Goal: Transaction & Acquisition: Purchase product/service

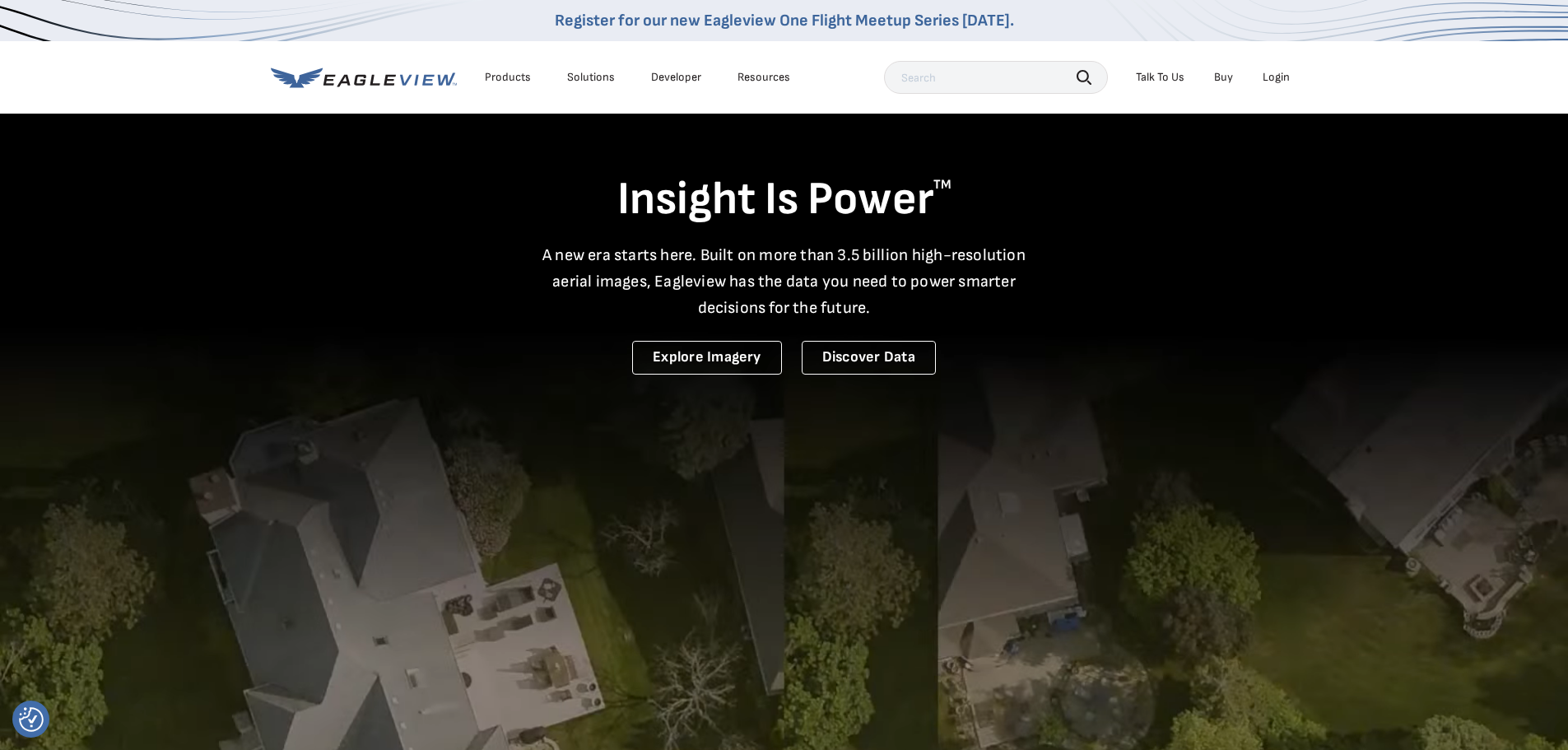
click at [1262, 68] on li "Login" at bounding box center [1275, 77] width 43 height 25
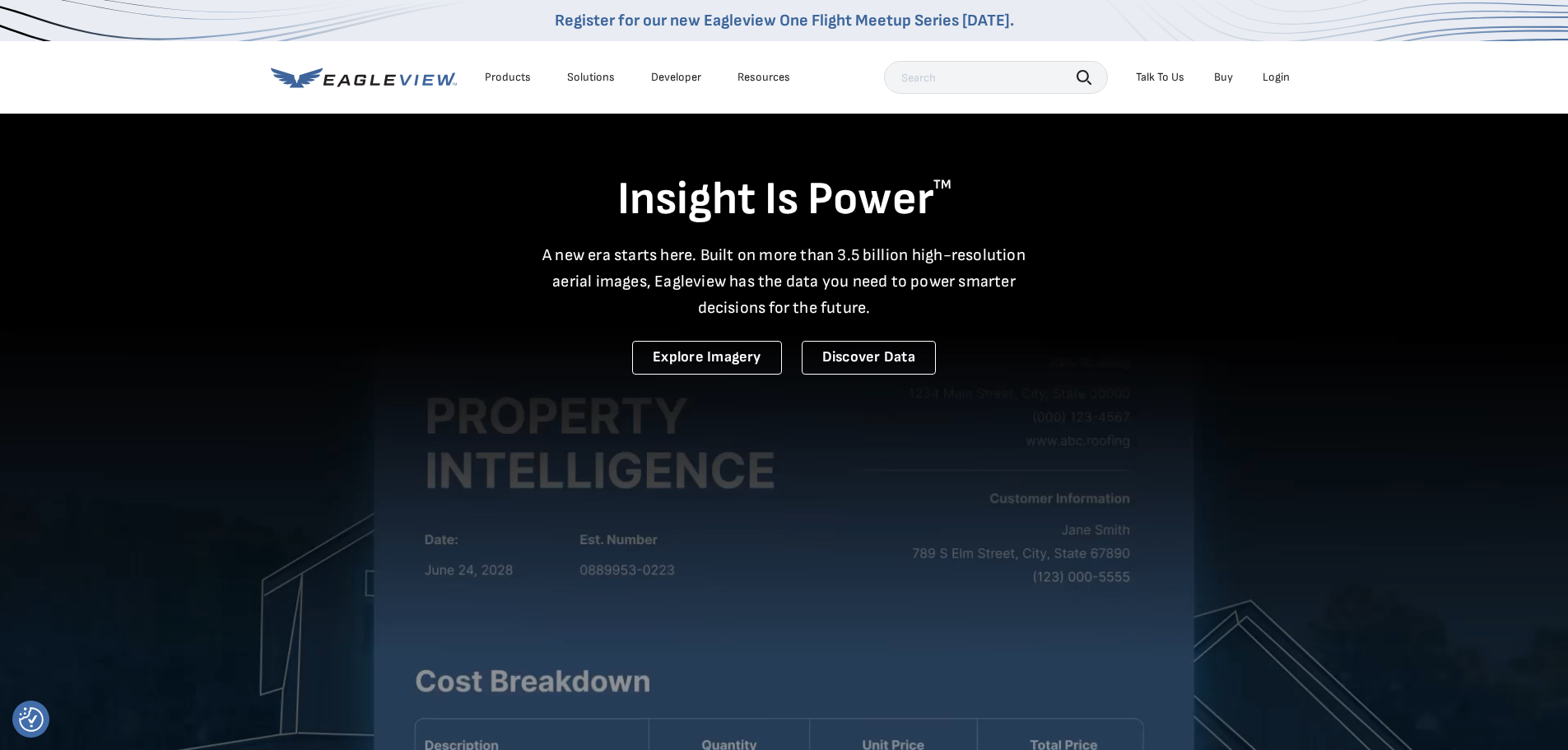
click at [1276, 76] on div "Login" at bounding box center [1276, 76] width 27 height 14
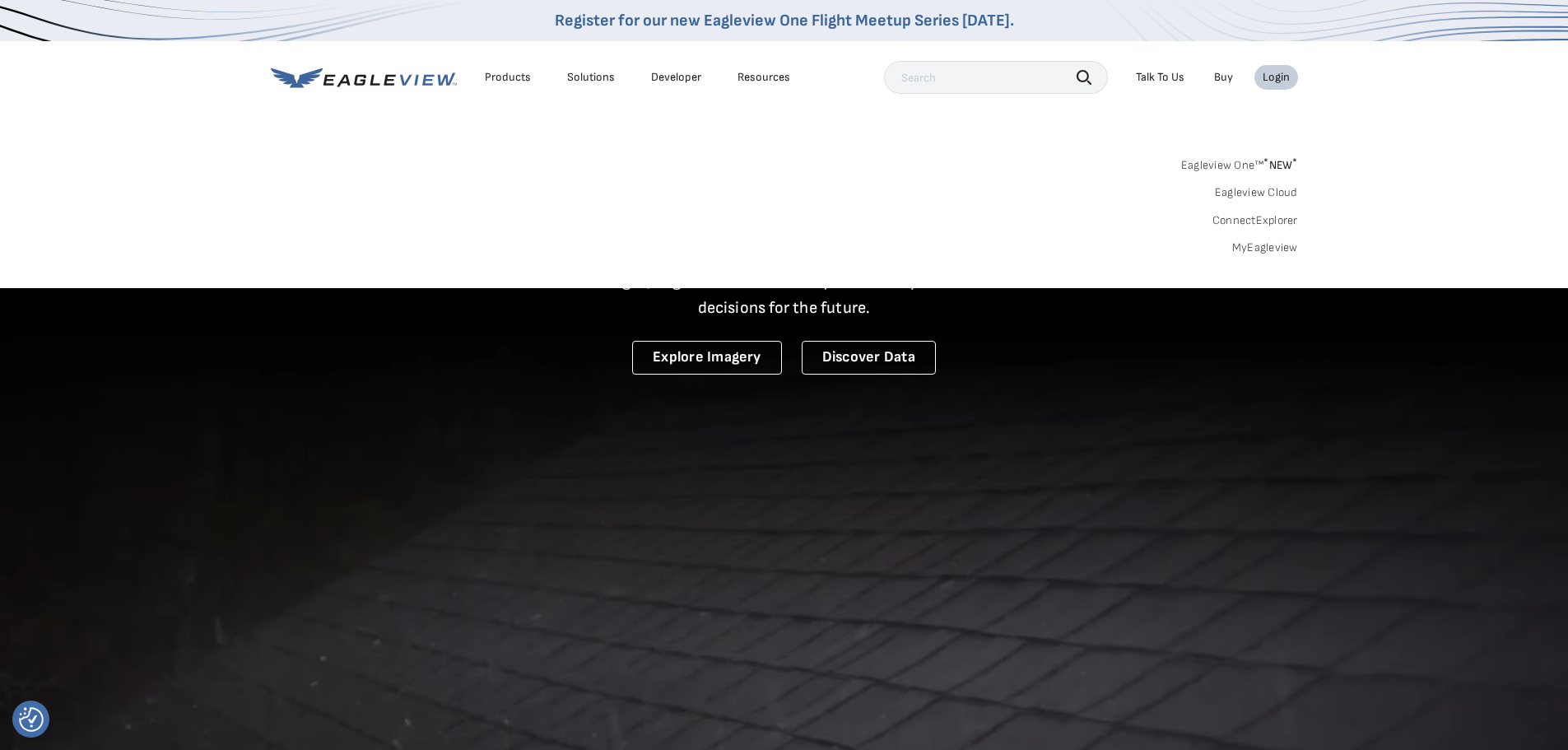
click at [1266, 250] on link "MyEagleview" at bounding box center [1265, 247] width 66 height 14
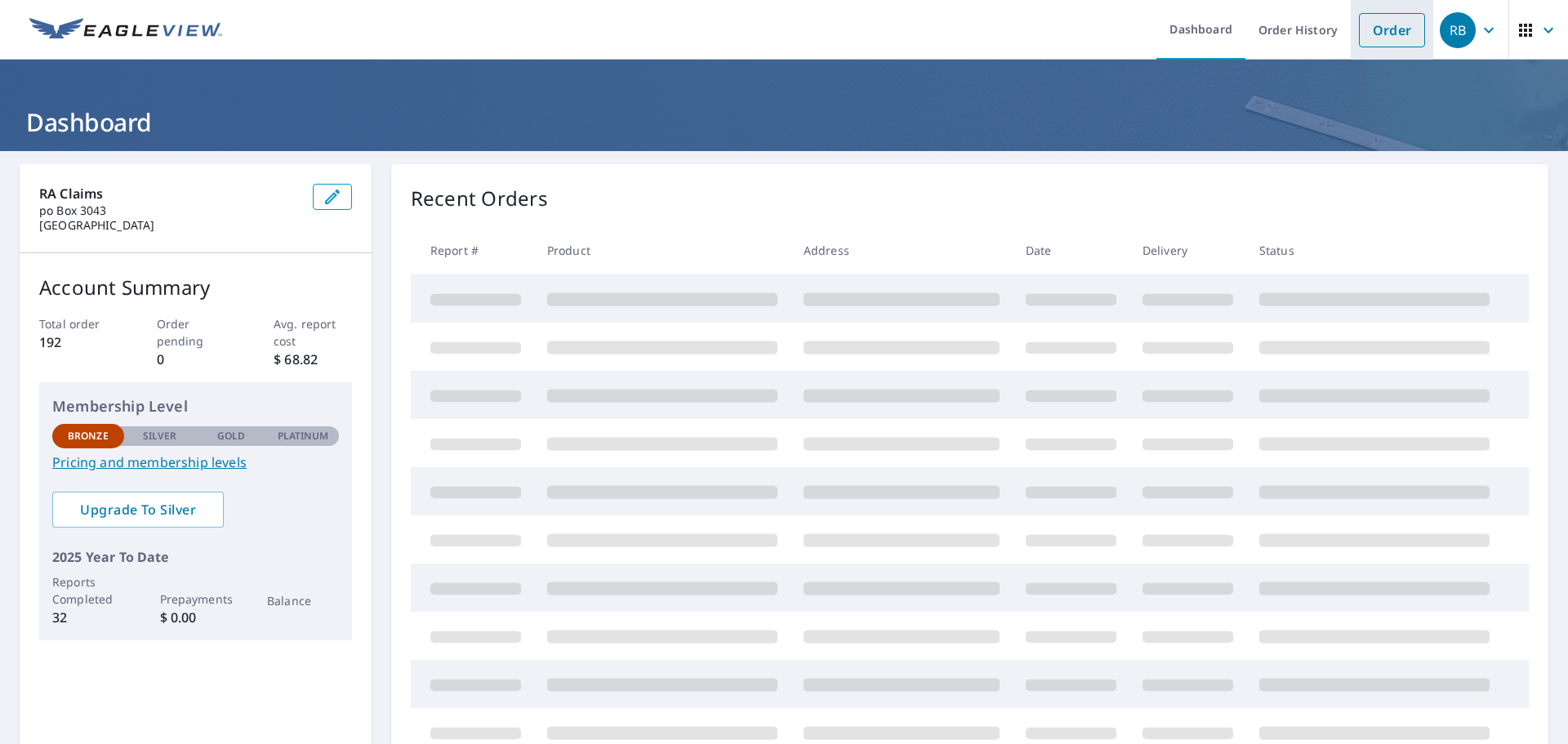
click at [1381, 30] on link "Order" at bounding box center [1392, 30] width 66 height 35
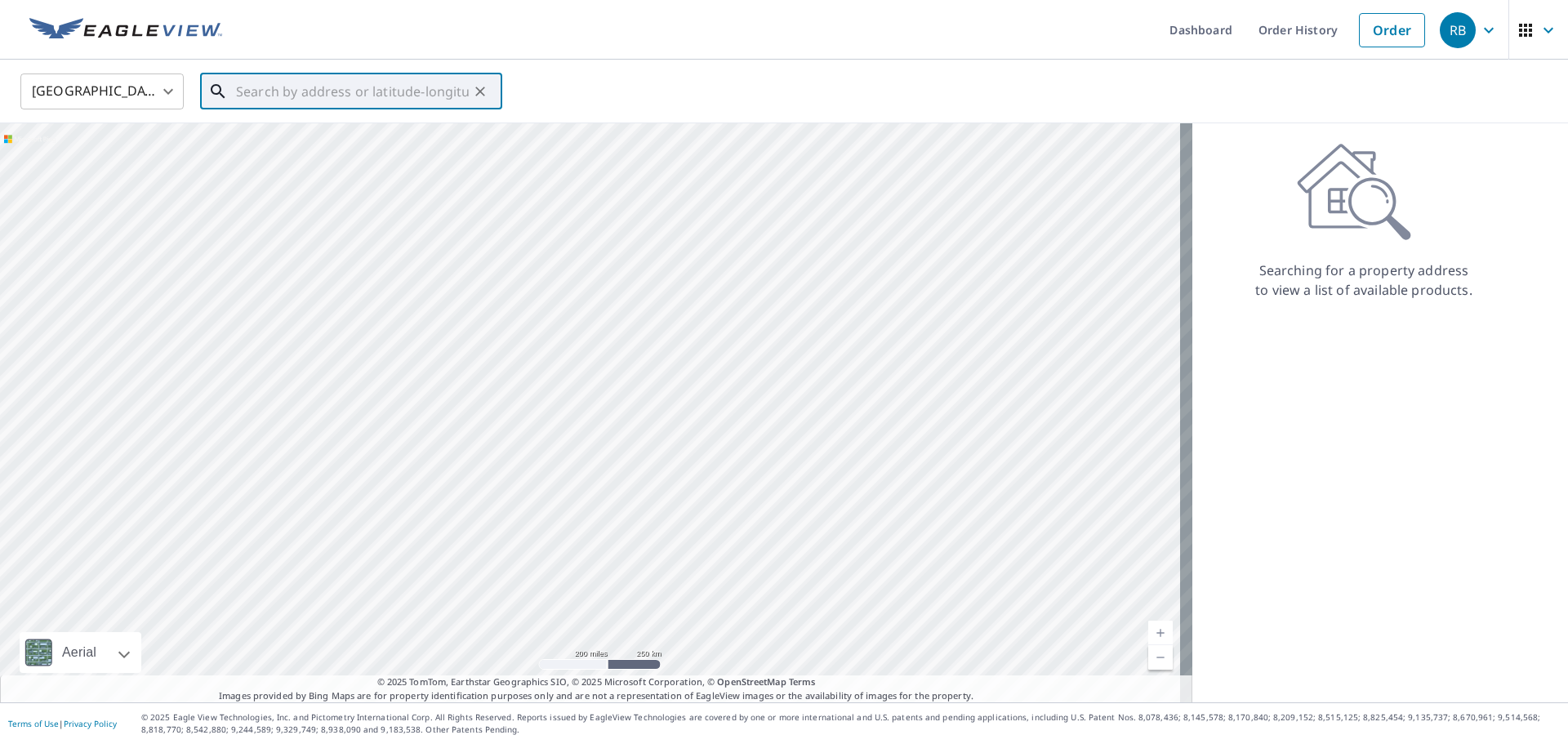
click at [378, 92] on input "text" at bounding box center [352, 92] width 233 height 45
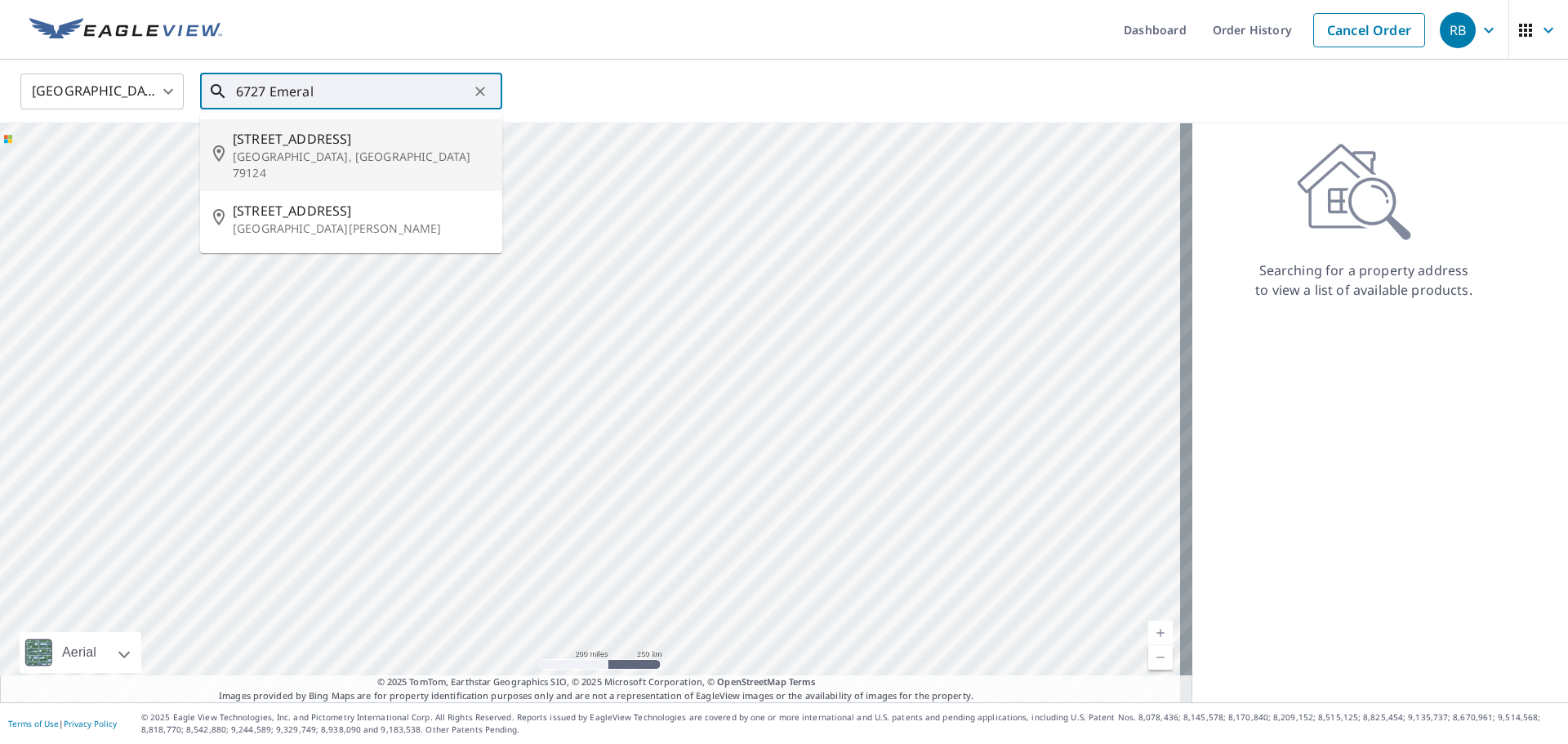
click at [319, 147] on span "6727 Emerald Ct" at bounding box center [361, 138] width 257 height 19
type input "6727 Emerald Ct Amarillo, TX 79124"
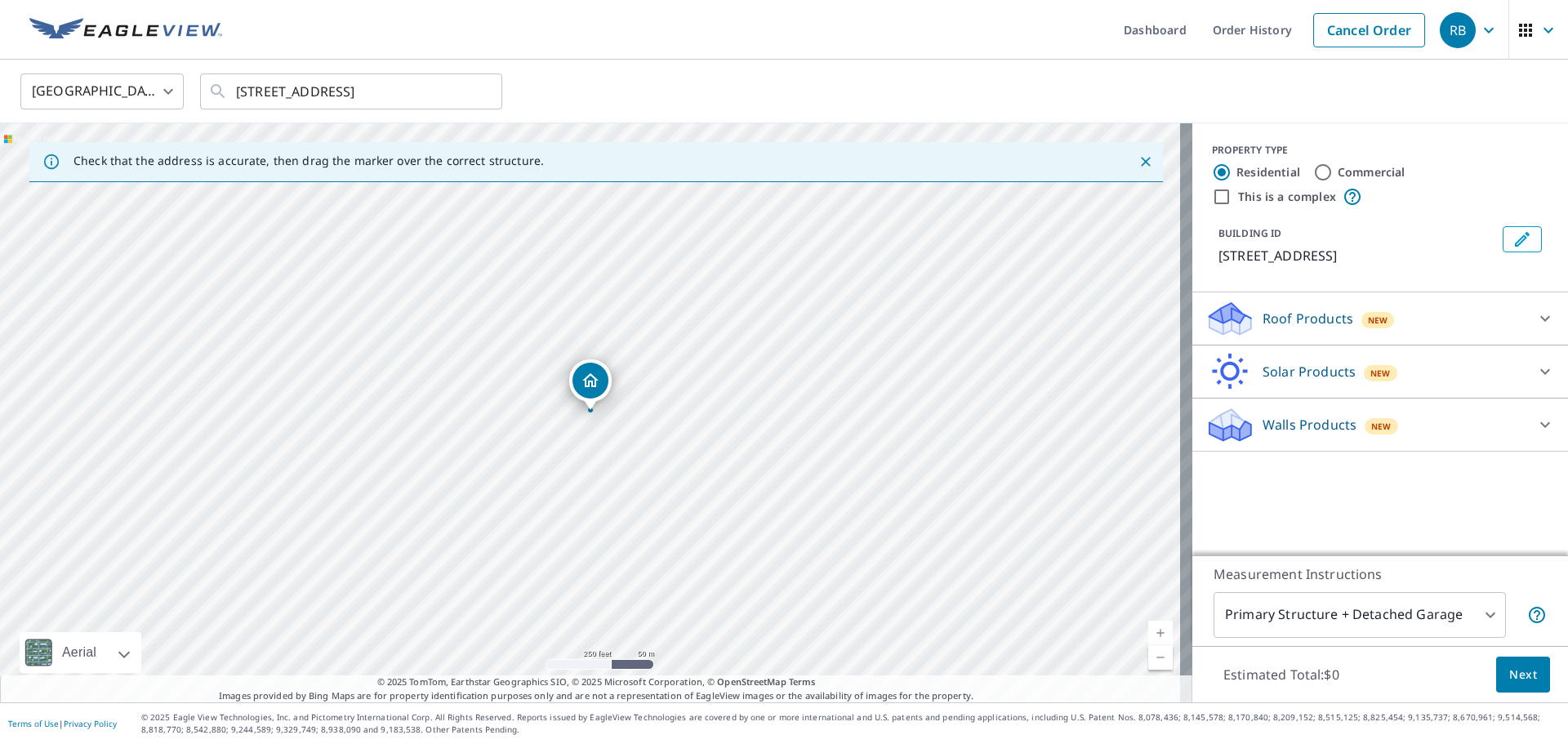
click at [1319, 320] on p "Roof Products" at bounding box center [1308, 318] width 91 height 19
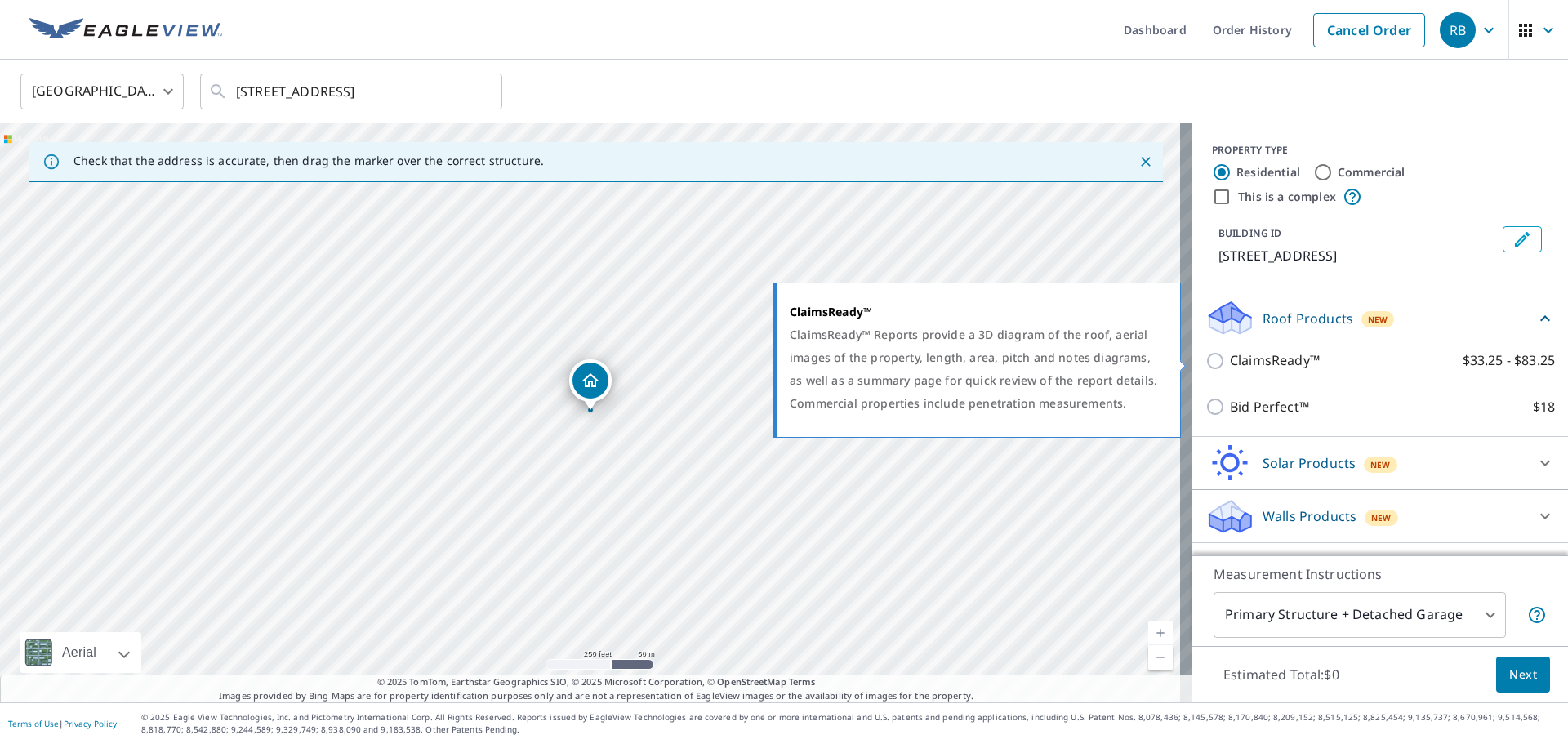
click at [1205, 363] on input "ClaimsReady™ $33.25 - $83.25" at bounding box center [1217, 360] width 24 height 19
checkbox input "true"
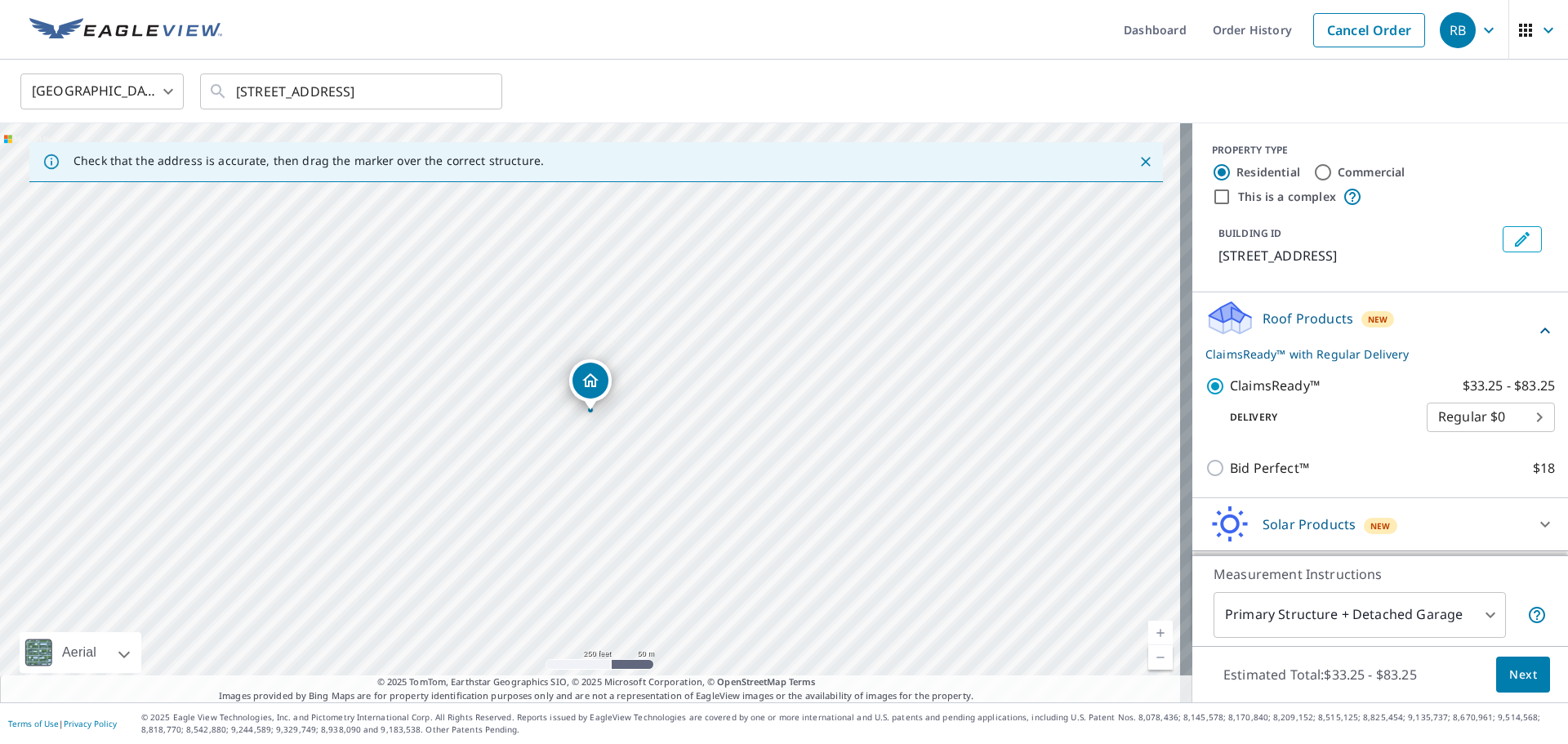
click at [1509, 675] on span "Next" at bounding box center [1523, 675] width 28 height 20
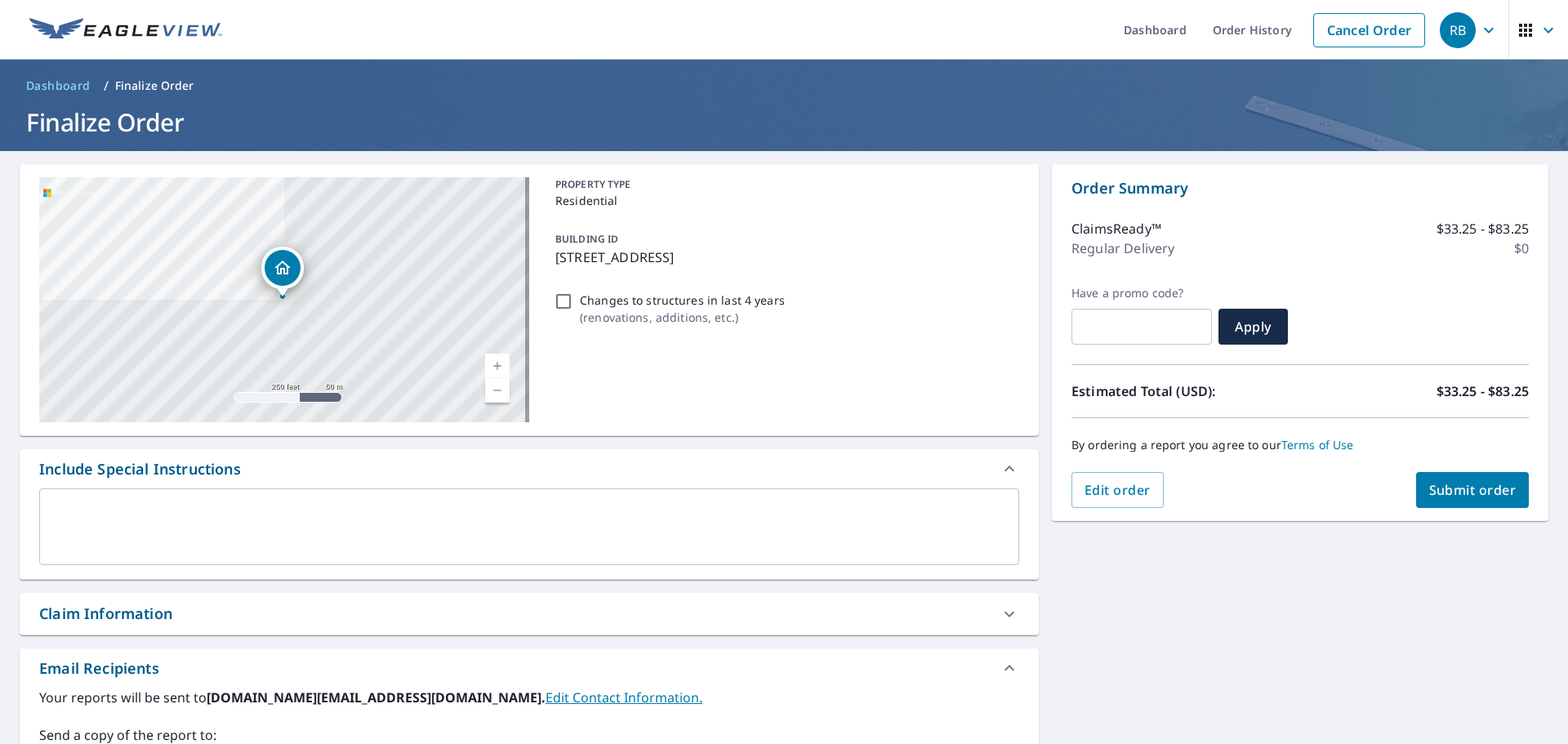
click at [1464, 485] on span "Submit order" at bounding box center [1473, 490] width 88 height 18
